Goal: Information Seeking & Learning: Find specific fact

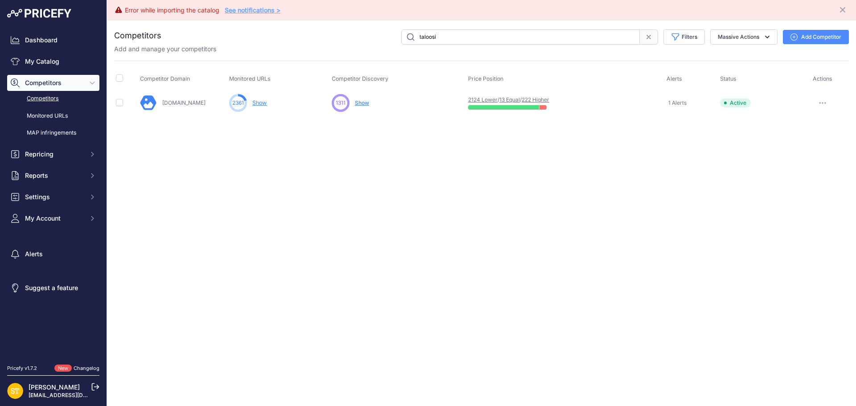
click at [511, 95] on td "2124 Lower / 13 Equal / 222 Higher" at bounding box center [565, 102] width 198 height 25
click at [510, 98] on link "13 Equal" at bounding box center [509, 99] width 21 height 7
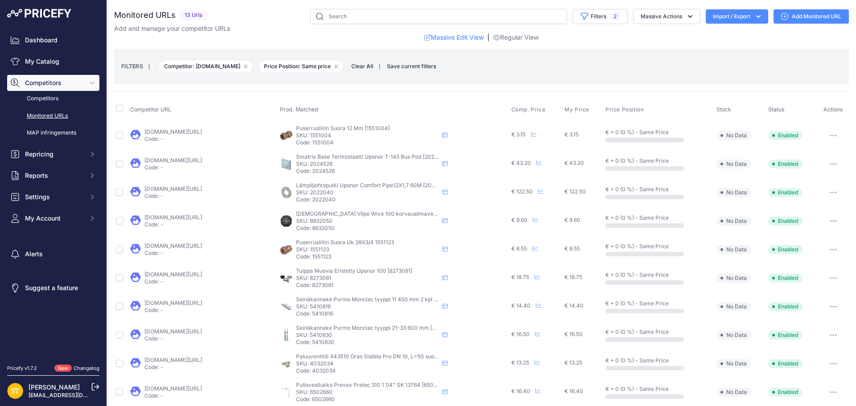
click at [316, 134] on p "SKU: 1551004" at bounding box center [367, 135] width 143 height 7
copy p "1551004"
click at [167, 133] on link "[DOMAIN_NAME][URL]" at bounding box center [173, 131] width 58 height 7
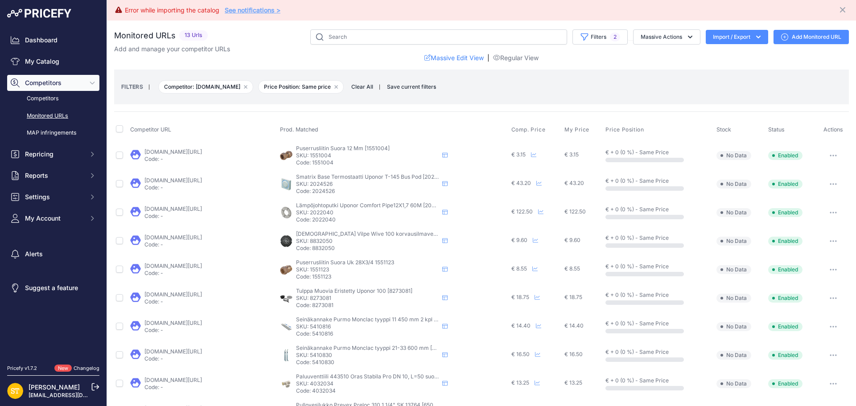
click at [322, 183] on p "SKU: 2024526" at bounding box center [367, 184] width 143 height 7
copy p "2024526"
click at [201, 181] on link "[DOMAIN_NAME][URL]" at bounding box center [173, 180] width 58 height 7
click at [318, 214] on p "SKU: 2022040" at bounding box center [367, 212] width 143 height 7
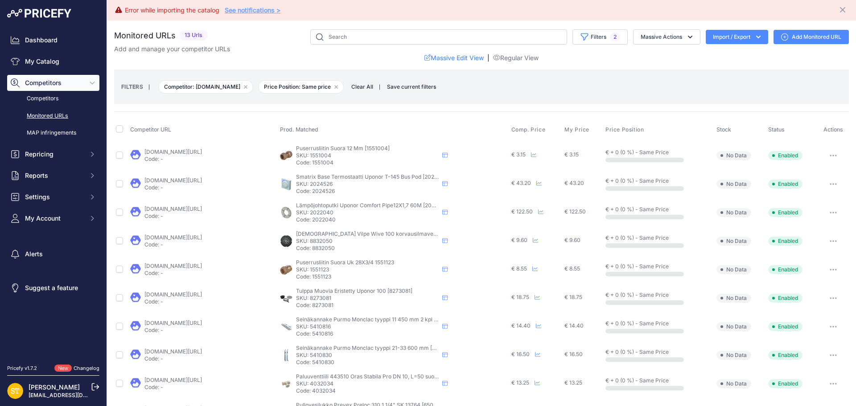
click at [318, 214] on p "SKU: 2022040" at bounding box center [367, 212] width 143 height 7
copy p "2022040"
click at [202, 209] on link "[DOMAIN_NAME][URL]" at bounding box center [173, 209] width 58 height 7
click at [315, 240] on p "SKU: 8832050" at bounding box center [367, 241] width 143 height 7
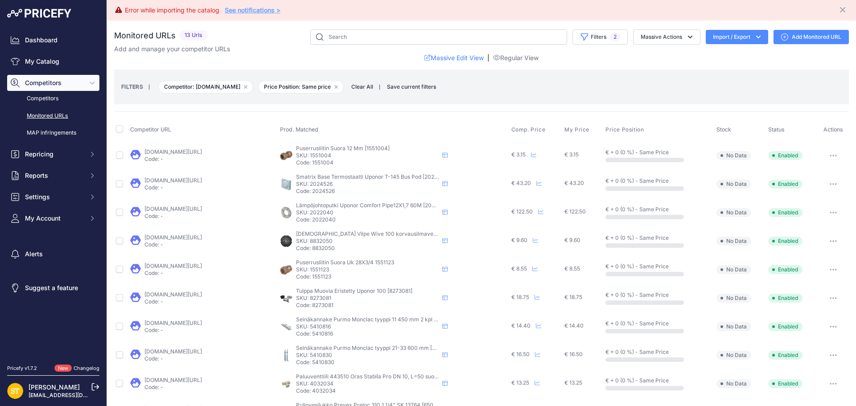
copy p "8832050"
click at [163, 235] on link "[DOMAIN_NAME][URL]" at bounding box center [173, 237] width 58 height 7
click at [321, 271] on p "SKU: 1551123" at bounding box center [367, 269] width 143 height 7
copy p "1551123"
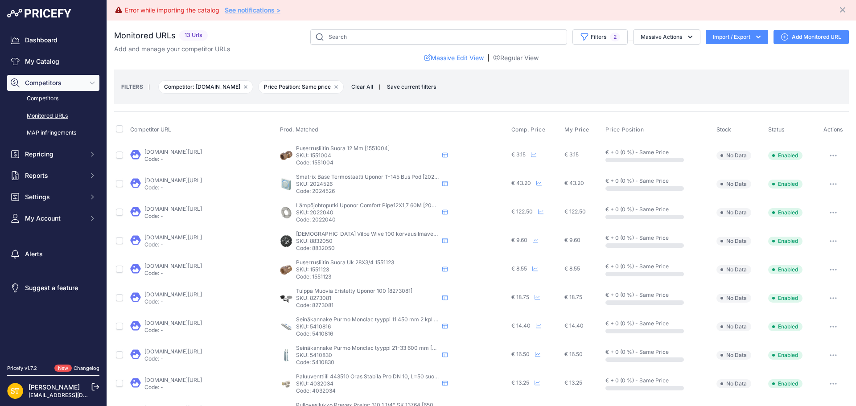
click at [202, 265] on link "[DOMAIN_NAME][URL]" at bounding box center [173, 266] width 58 height 7
click at [319, 300] on p "SKU: 8273081" at bounding box center [367, 298] width 143 height 7
copy p "8273081"
click at [200, 295] on link "[DOMAIN_NAME][URL]" at bounding box center [173, 294] width 58 height 7
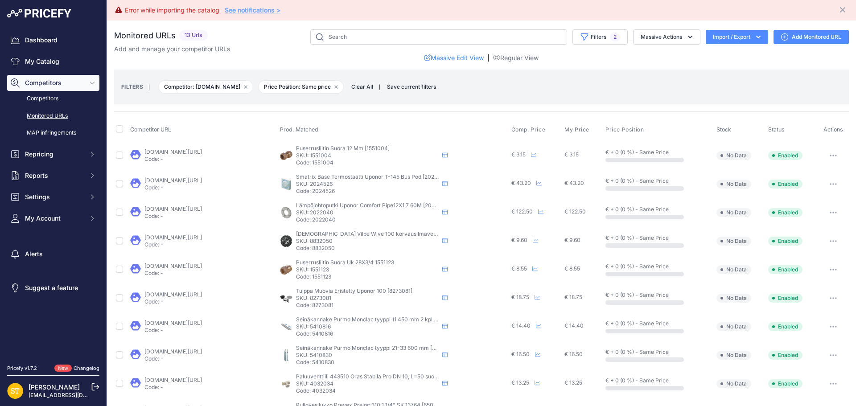
click at [322, 325] on p "SKU: 5410816" at bounding box center [367, 326] width 143 height 7
copy p "5410816"
click at [191, 322] on link "[DOMAIN_NAME][URL]" at bounding box center [173, 323] width 58 height 7
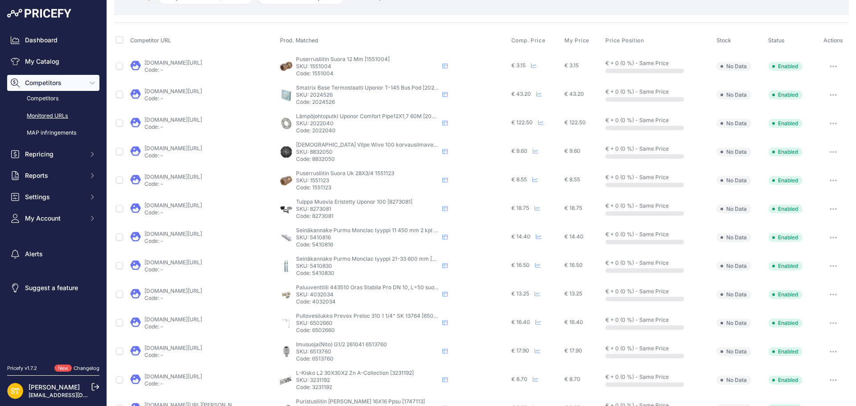
click at [323, 268] on p "SKU: 5410830" at bounding box center [367, 266] width 143 height 7
copy p "5410830"
click at [218, 259] on td "[DOMAIN_NAME][URL] Code: -" at bounding box center [202, 266] width 149 height 29
click at [202, 263] on link "[DOMAIN_NAME][URL]" at bounding box center [173, 262] width 58 height 7
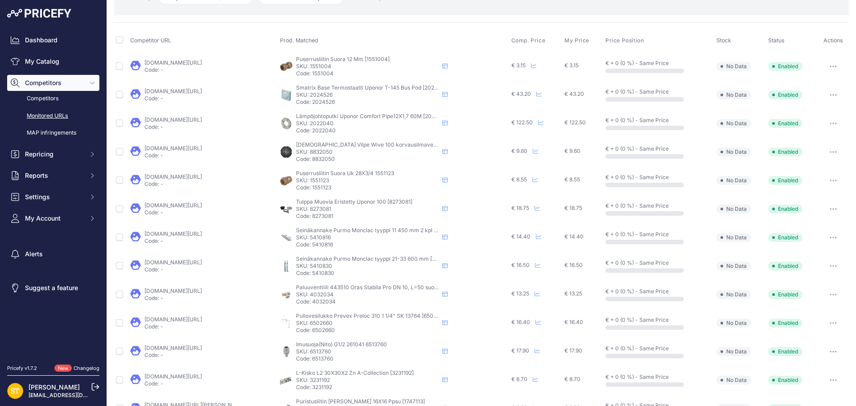
click at [318, 296] on p "SKU: 4032034" at bounding box center [367, 294] width 143 height 7
copy p "4032034"
click at [202, 289] on link "[DOMAIN_NAME][URL]" at bounding box center [173, 291] width 58 height 7
click at [321, 323] on p "SKU: 6502660" at bounding box center [367, 323] width 143 height 7
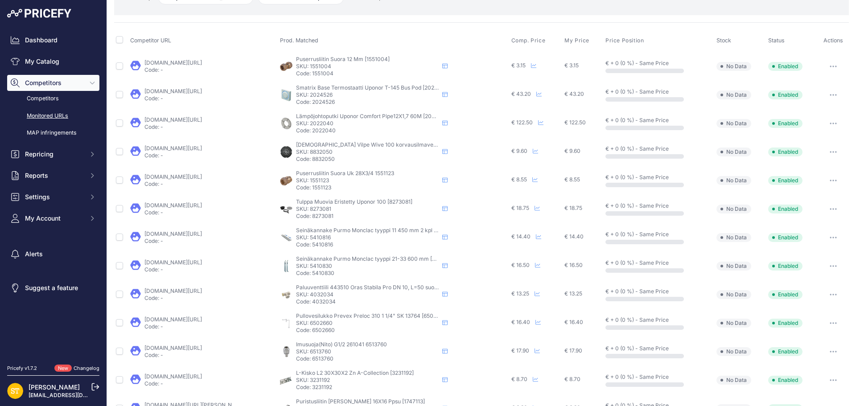
click at [321, 322] on p "SKU: 6502660" at bounding box center [367, 323] width 143 height 7
copy p "6502660"
click at [202, 319] on link "[DOMAIN_NAME][URL]" at bounding box center [173, 319] width 58 height 7
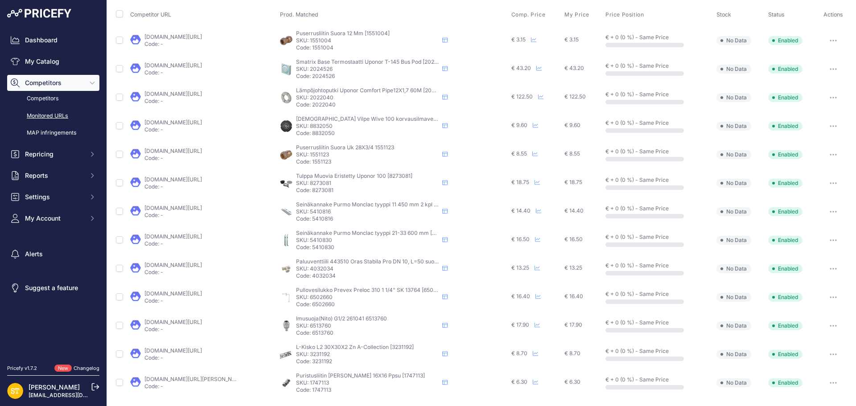
click at [320, 327] on p "SKU: 6513760" at bounding box center [367, 325] width 143 height 7
click at [188, 324] on link "[DOMAIN_NAME][URL]" at bounding box center [173, 322] width 58 height 7
